Goal: Task Accomplishment & Management: Complete application form

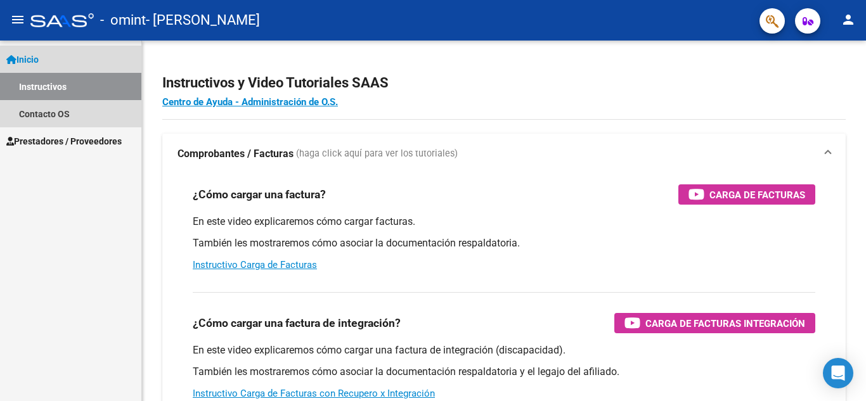
click at [48, 62] on link "Inicio" at bounding box center [70, 59] width 141 height 27
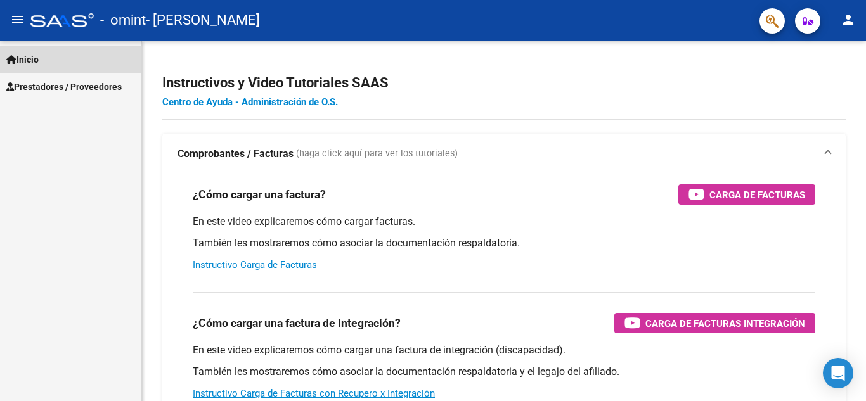
click at [48, 62] on link "Inicio" at bounding box center [70, 59] width 141 height 27
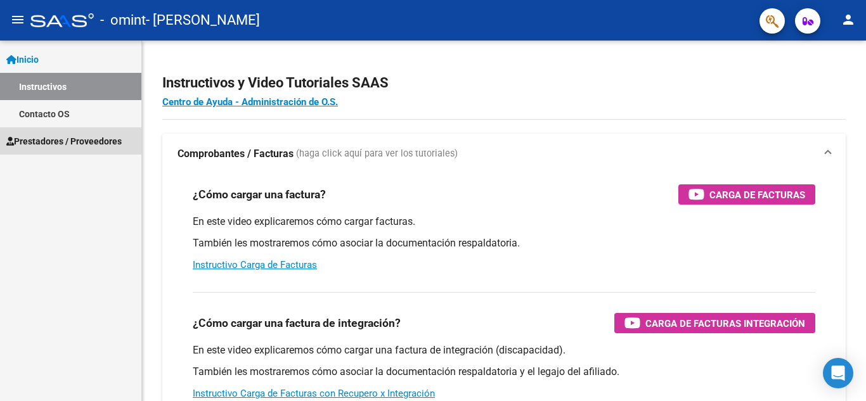
click at [68, 141] on span "Prestadores / Proveedores" at bounding box center [63, 141] width 115 height 14
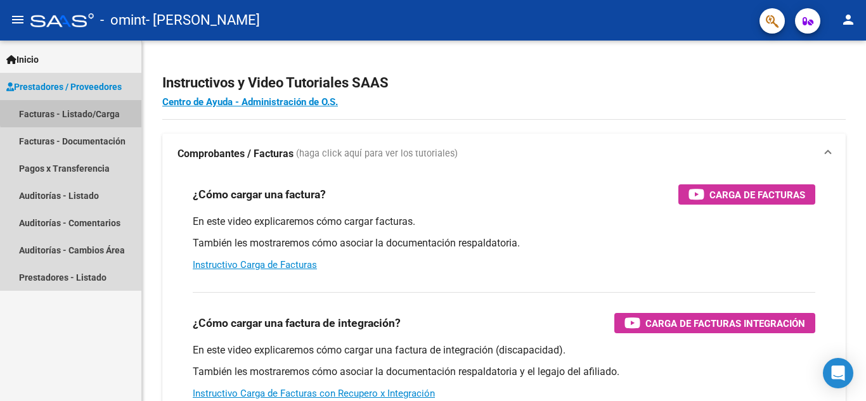
click at [75, 109] on link "Facturas - Listado/Carga" at bounding box center [70, 113] width 141 height 27
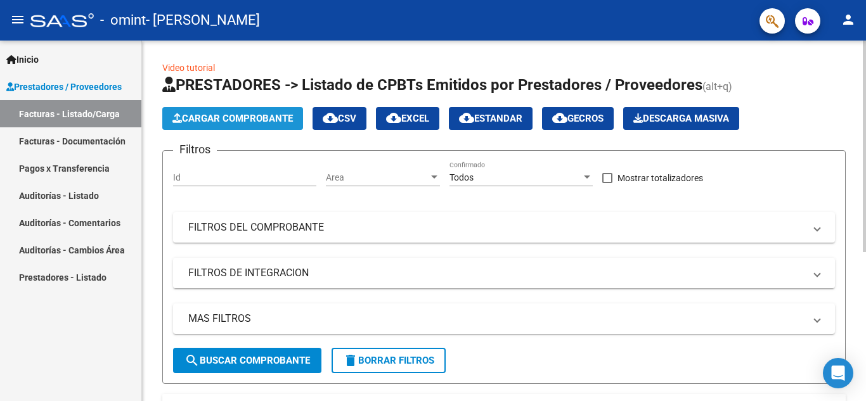
click at [217, 117] on span "Cargar Comprobante" at bounding box center [232, 118] width 120 height 11
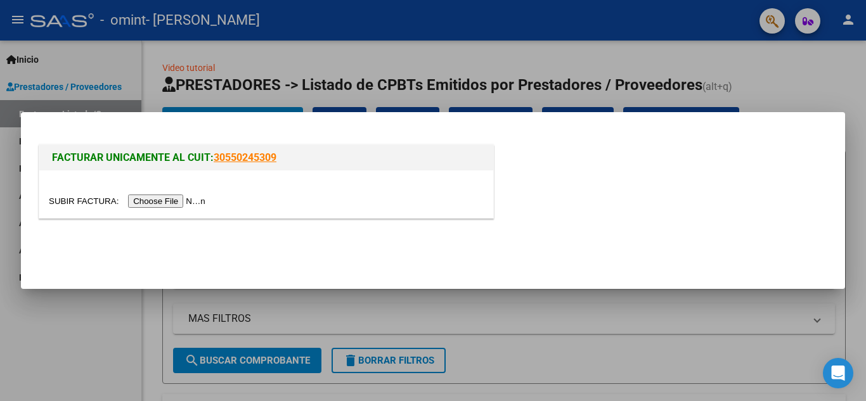
click at [157, 196] on input "file" at bounding box center [129, 201] width 160 height 13
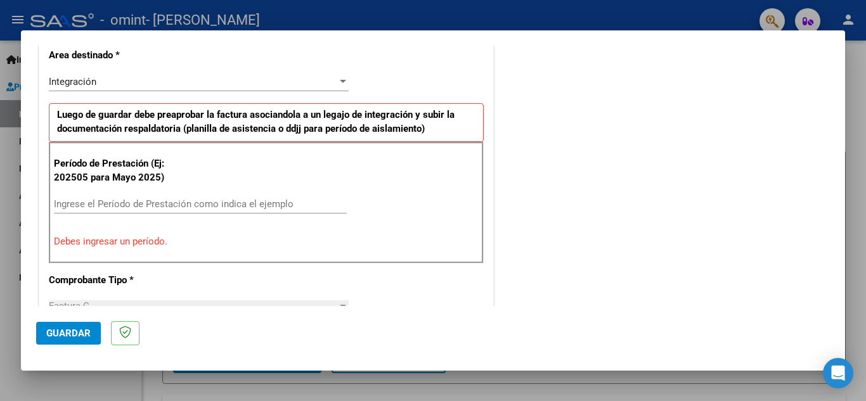
scroll to position [305, 0]
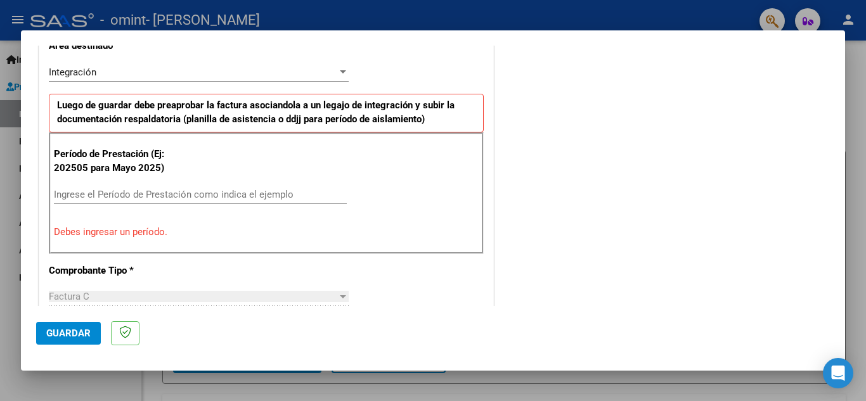
click at [151, 194] on input "Ingrese el Período de Prestación como indica el ejemplo" at bounding box center [200, 194] width 293 height 11
click at [170, 240] on div "Período de Prestación (Ej: 202505 para [DATE]) Ingrese el Período de Prestación…" at bounding box center [266, 193] width 435 height 122
click at [144, 199] on input "Ingrese el Período de Prestación como indica el ejemplo" at bounding box center [200, 194] width 293 height 11
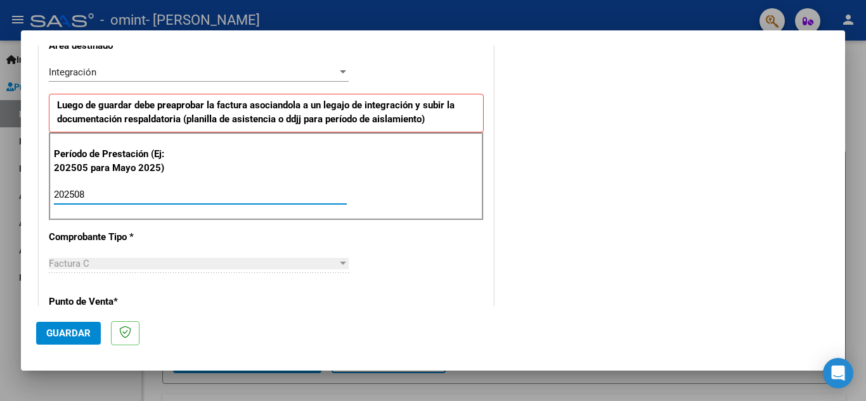
type input "202508"
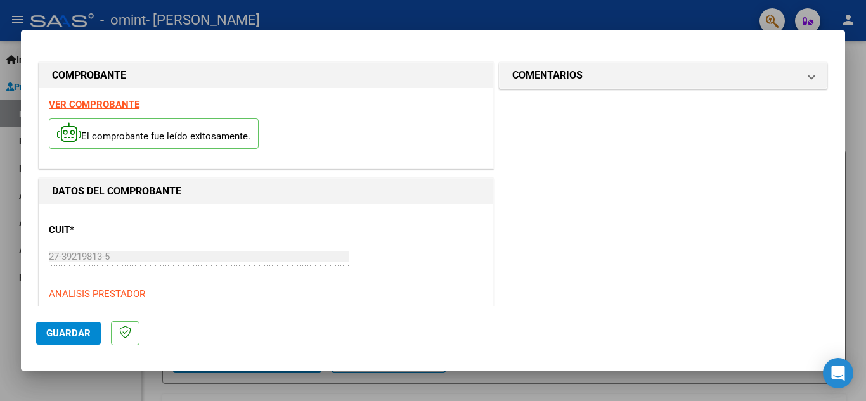
scroll to position [297, 0]
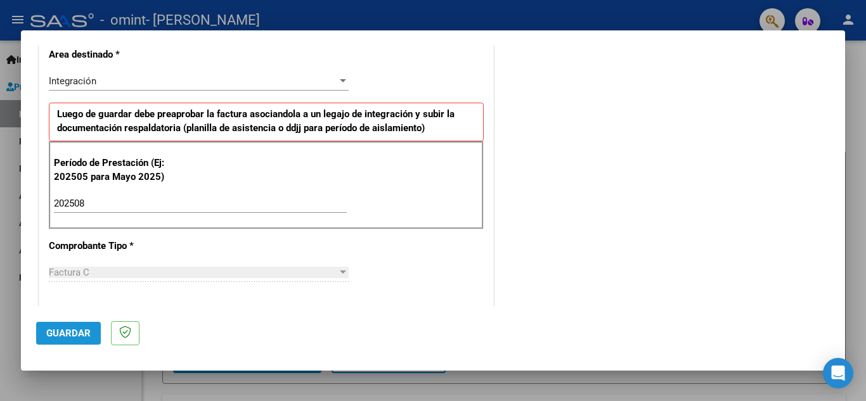
click at [65, 334] on span "Guardar" at bounding box center [68, 333] width 44 height 11
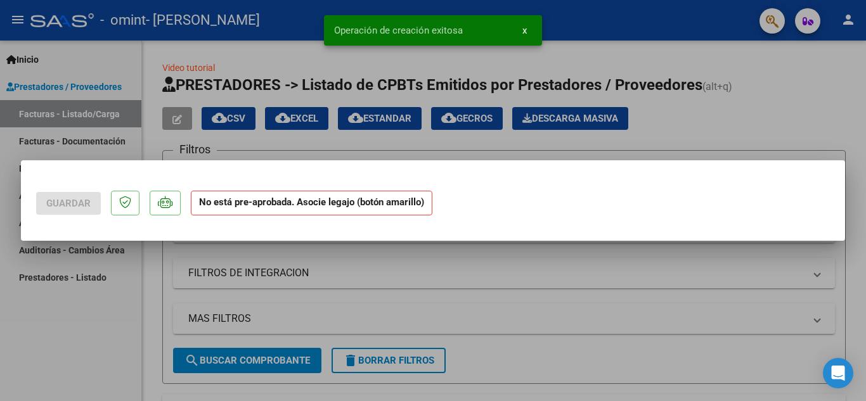
scroll to position [0, 0]
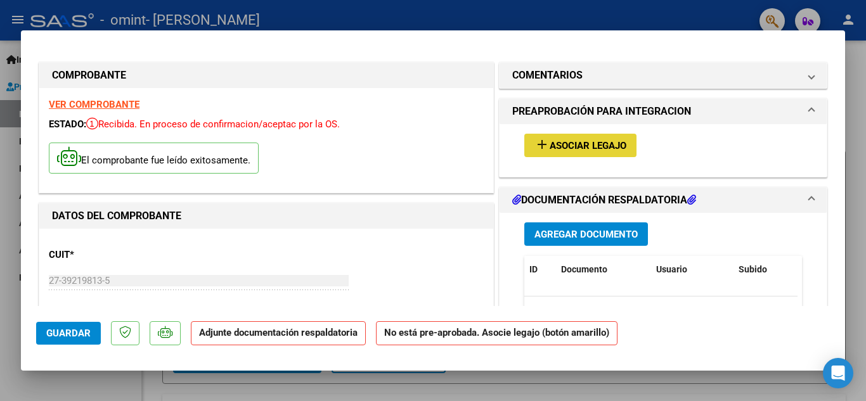
click at [549, 144] on span "Asociar Legajo" at bounding box center [587, 145] width 77 height 11
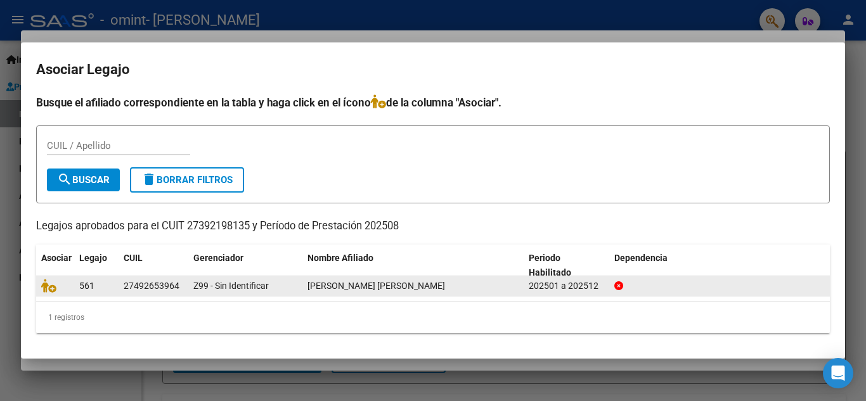
click at [618, 285] on icon at bounding box center [618, 285] width 9 height 9
click at [586, 288] on div "202501 a 202512" at bounding box center [566, 286] width 75 height 15
click at [51, 288] on icon at bounding box center [48, 286] width 15 height 14
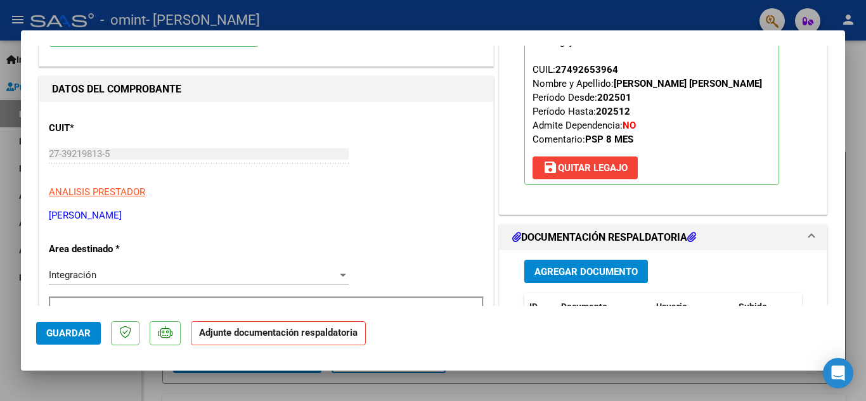
scroll to position [184, 0]
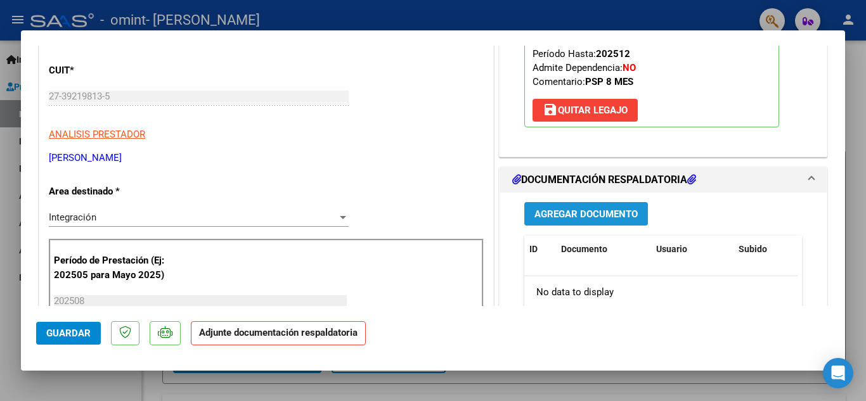
click at [588, 210] on span "Agregar Documento" at bounding box center [585, 213] width 103 height 11
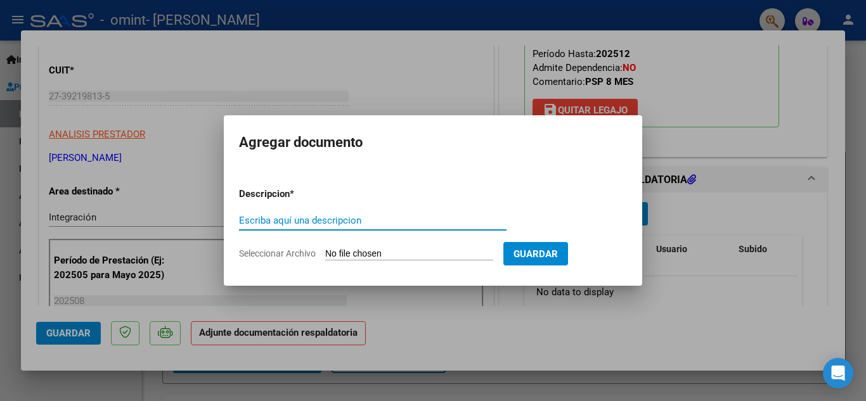
click at [389, 218] on input "Escriba aquí una descripcion" at bounding box center [372, 220] width 267 height 11
type input "PLANILLA DE ASISTENCIA"
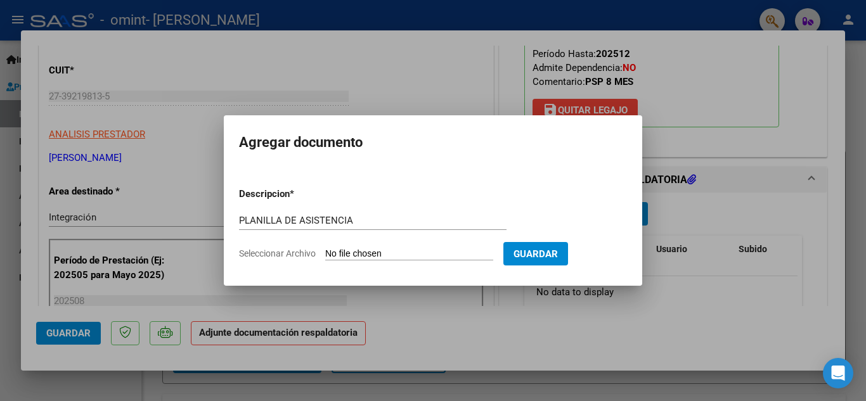
click at [466, 252] on input "Seleccionar Archivo" at bounding box center [409, 254] width 168 height 12
type input "C:\fakepath\[PERSON_NAME].pdf"
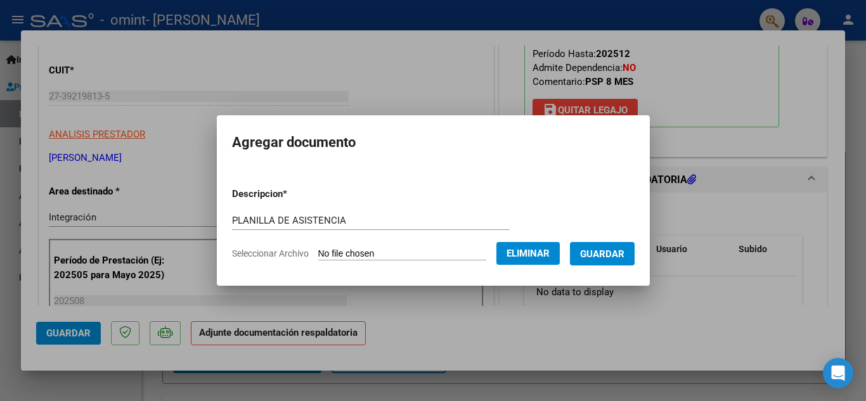
click at [618, 255] on span "Guardar" at bounding box center [602, 253] width 44 height 11
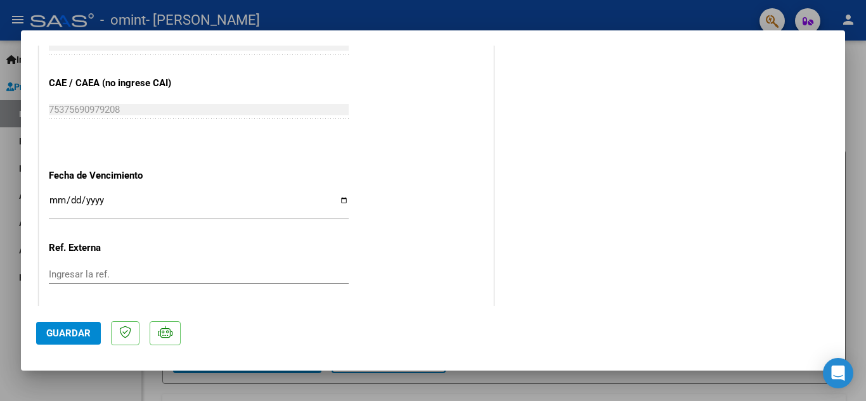
scroll to position [874, 0]
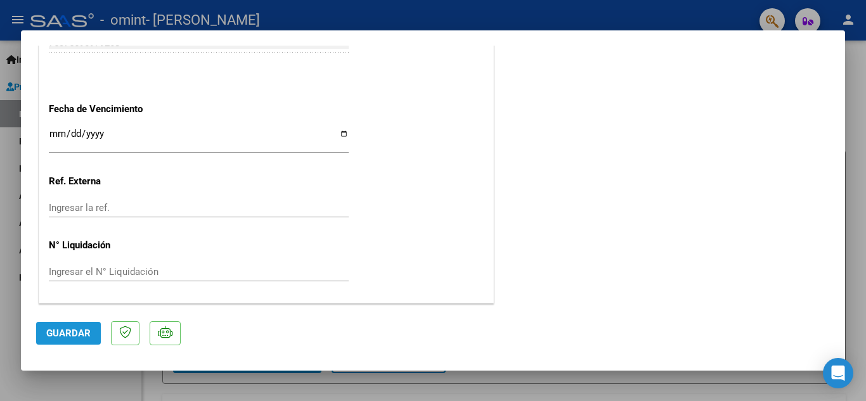
click at [70, 330] on span "Guardar" at bounding box center [68, 333] width 44 height 11
click at [865, 241] on div at bounding box center [433, 200] width 866 height 401
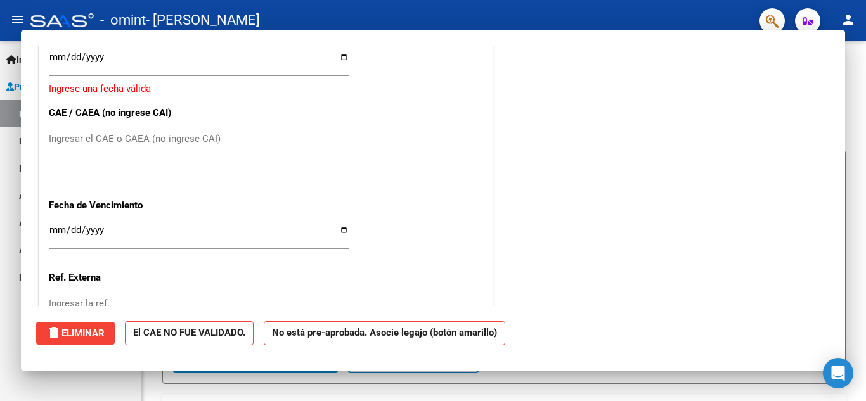
scroll to position [0, 0]
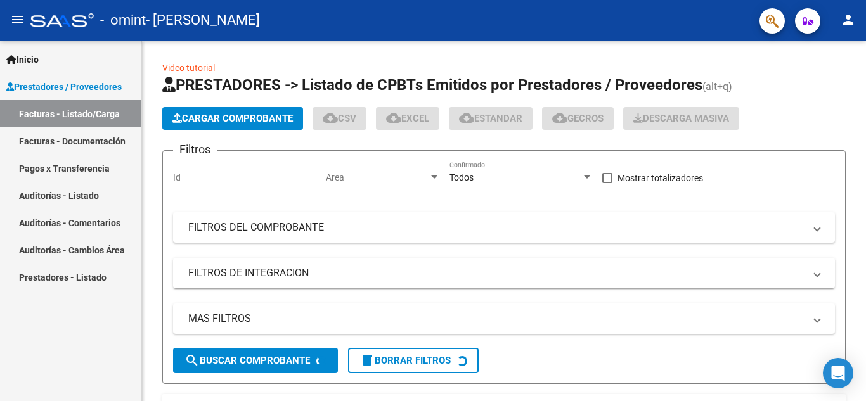
click at [865, 241] on div at bounding box center [863, 146] width 3 height 211
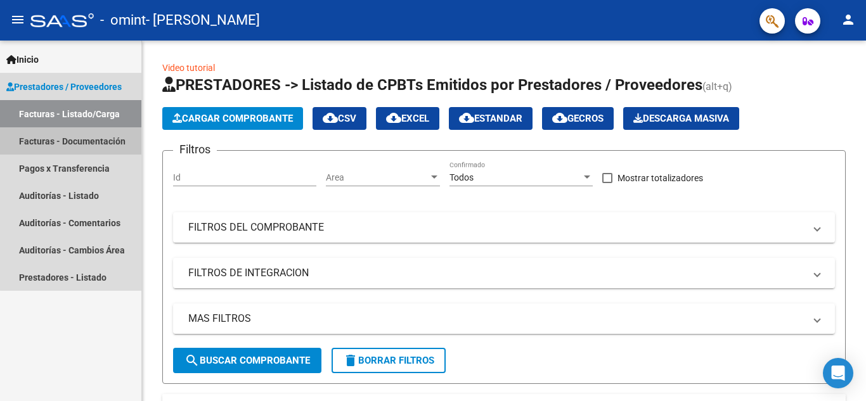
click at [89, 136] on link "Facturas - Documentación" at bounding box center [70, 140] width 141 height 27
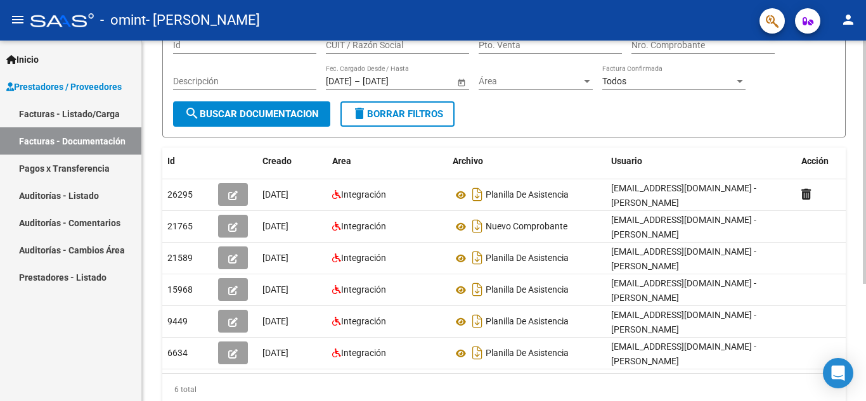
scroll to position [120, 0]
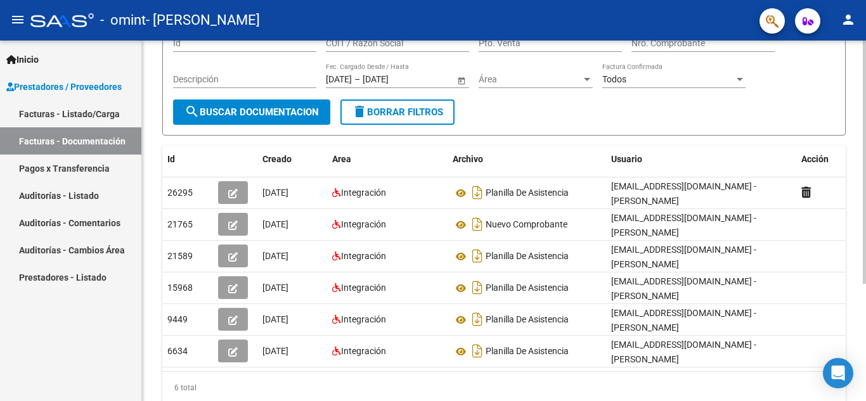
click at [861, 248] on div "PRESTADORES -> Comprobantes - Documentación Respaldatoria cloud_download Export…" at bounding box center [505, 182] width 727 height 524
